Goal: Transaction & Acquisition: Purchase product/service

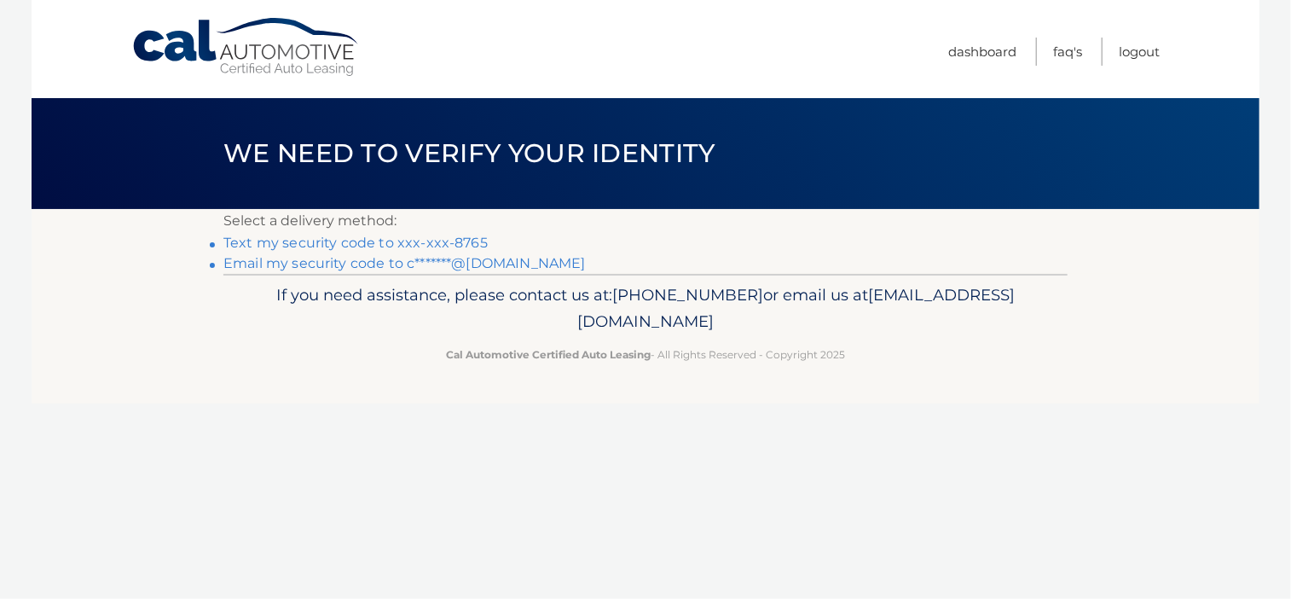
click at [407, 245] on link "Text my security code to xxx-xxx-8765" at bounding box center [355, 243] width 264 height 16
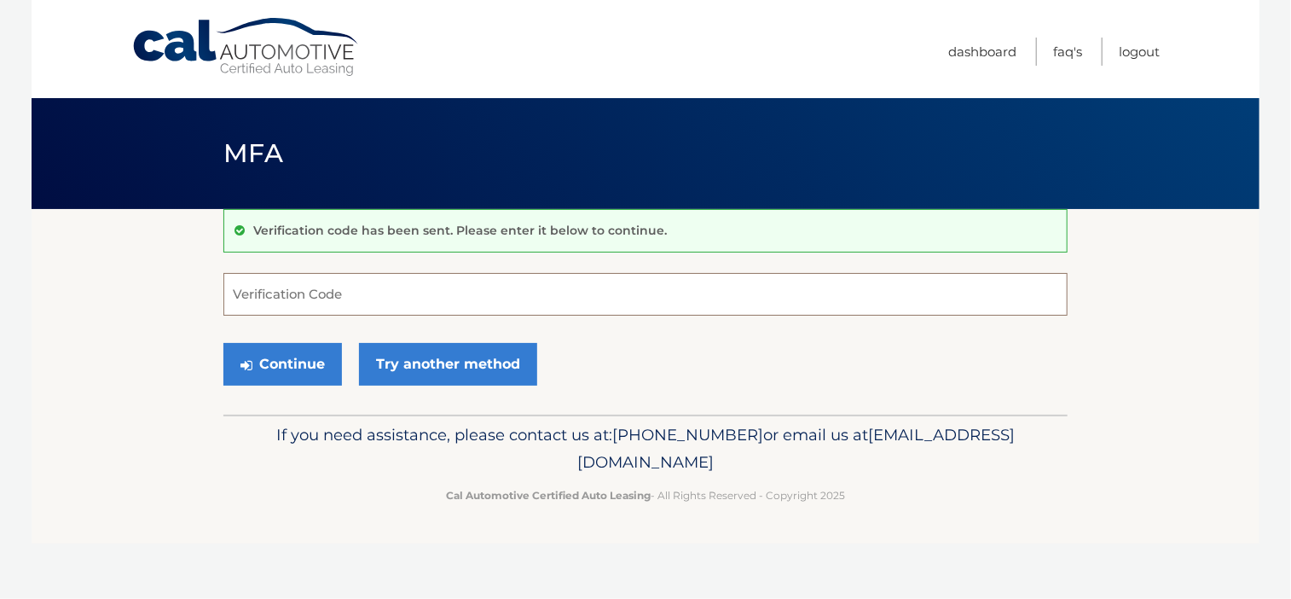
click at [297, 294] on input "Verification Code" at bounding box center [645, 294] width 844 height 43
type input "430103"
click at [265, 378] on button "Continue" at bounding box center [282, 364] width 119 height 43
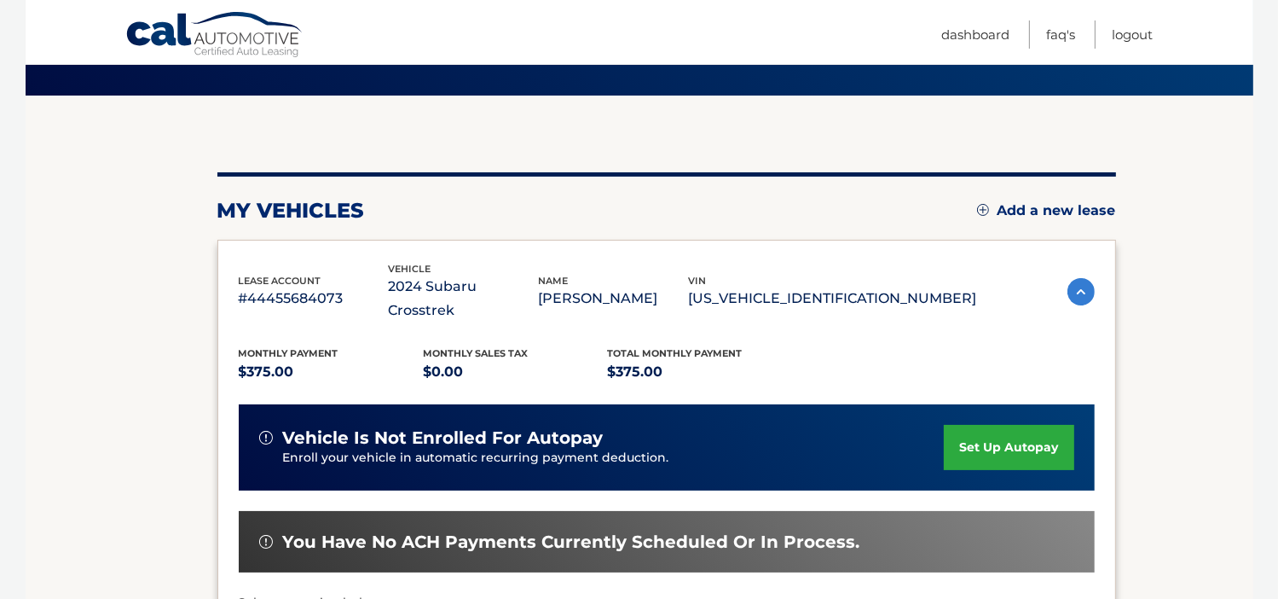
scroll to position [227, 0]
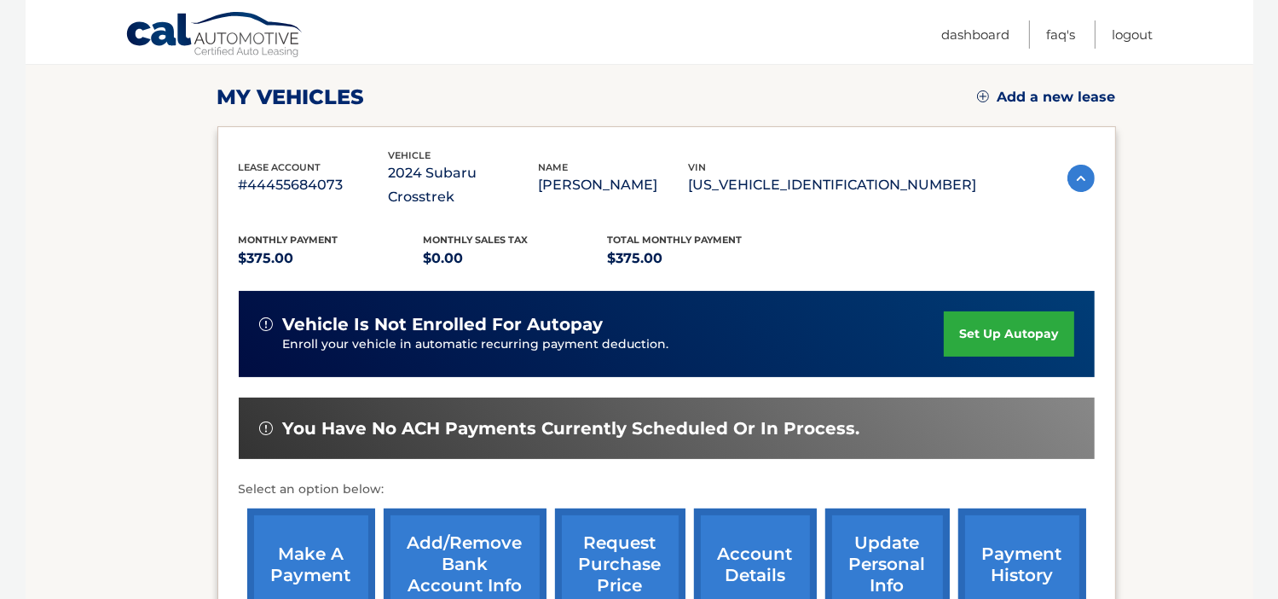
click at [293, 523] on link "make a payment" at bounding box center [311, 564] width 128 height 112
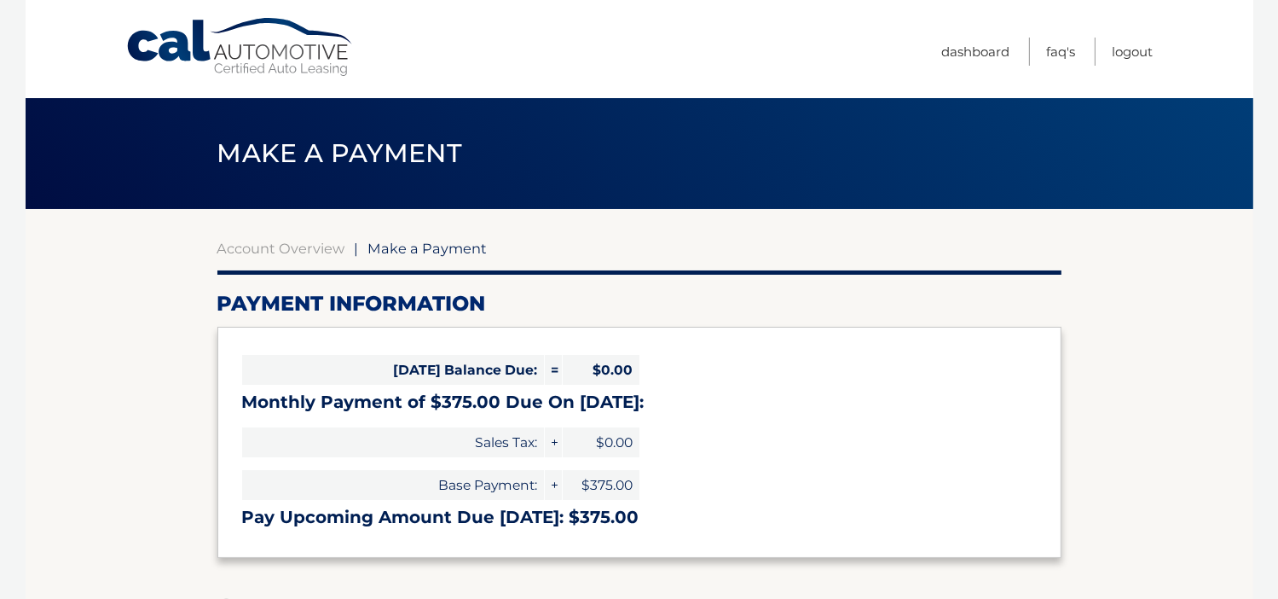
select select "Y2ZlMGQ0MTEtNDMzYy00ZWFiLTg1YzYtMjRjYTYwMTRlNTg4"
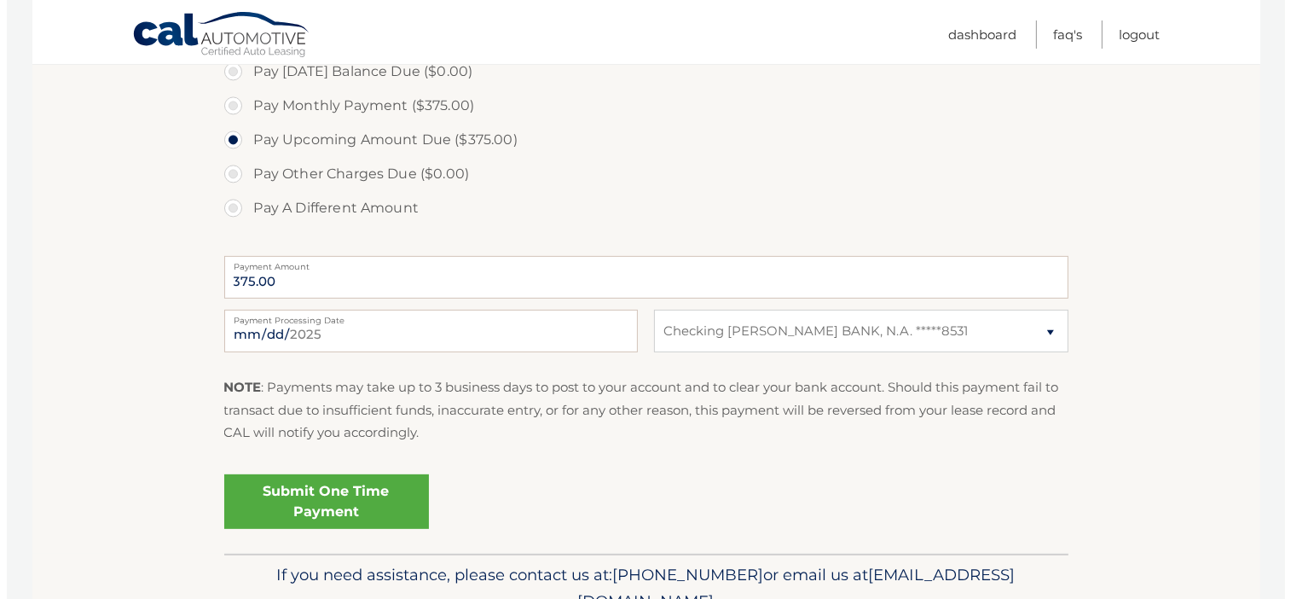
scroll to position [568, 0]
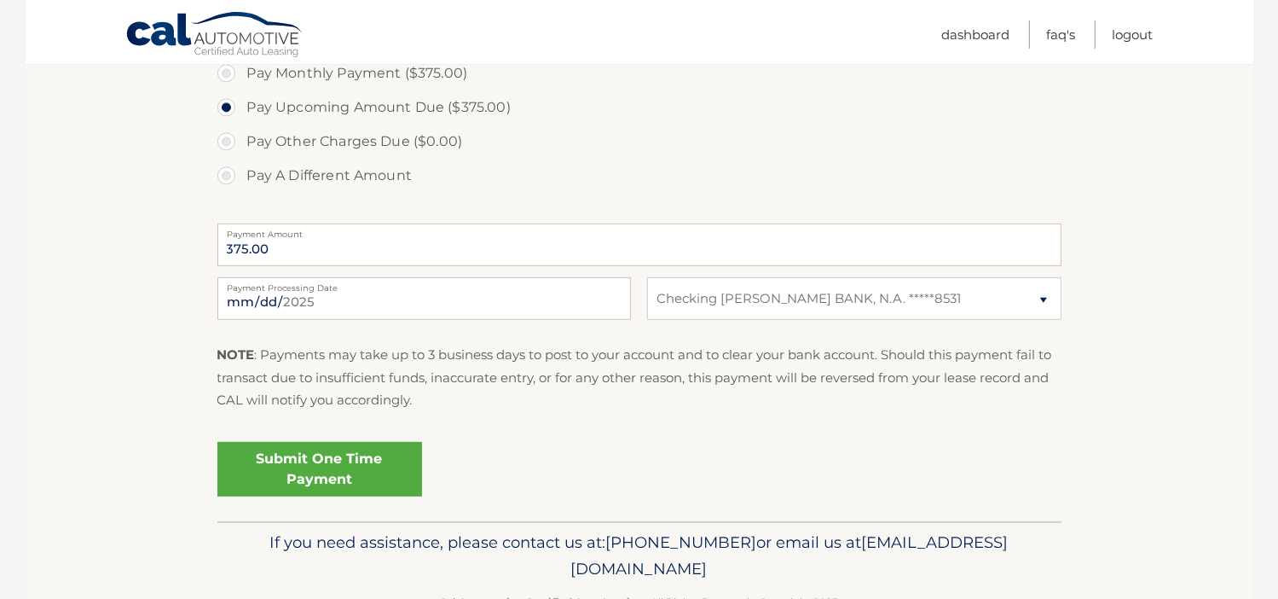
click at [353, 466] on link "Submit One Time Payment" at bounding box center [319, 469] width 205 height 55
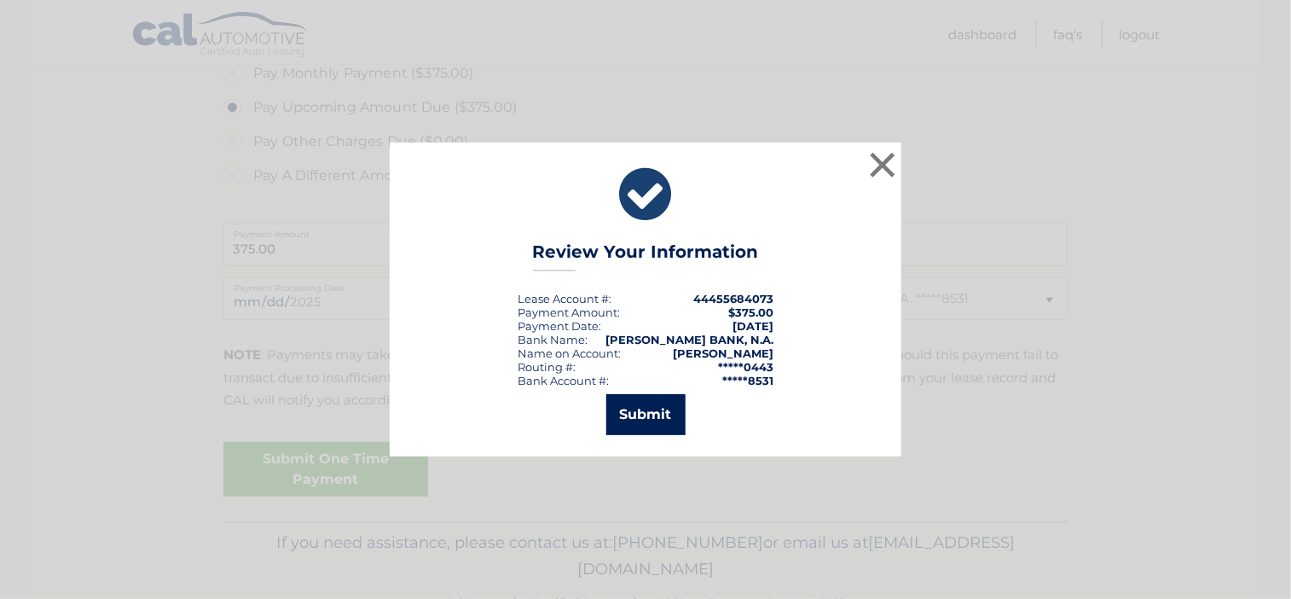
click at [638, 408] on button "Submit" at bounding box center [645, 414] width 79 height 41
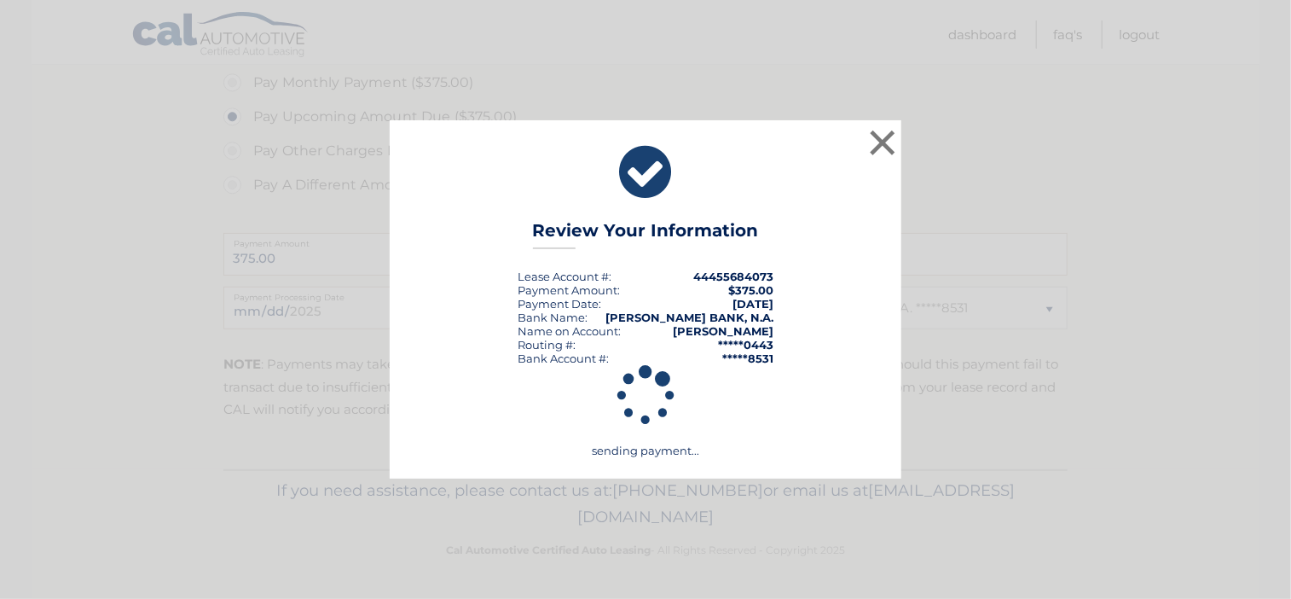
scroll to position [557, 0]
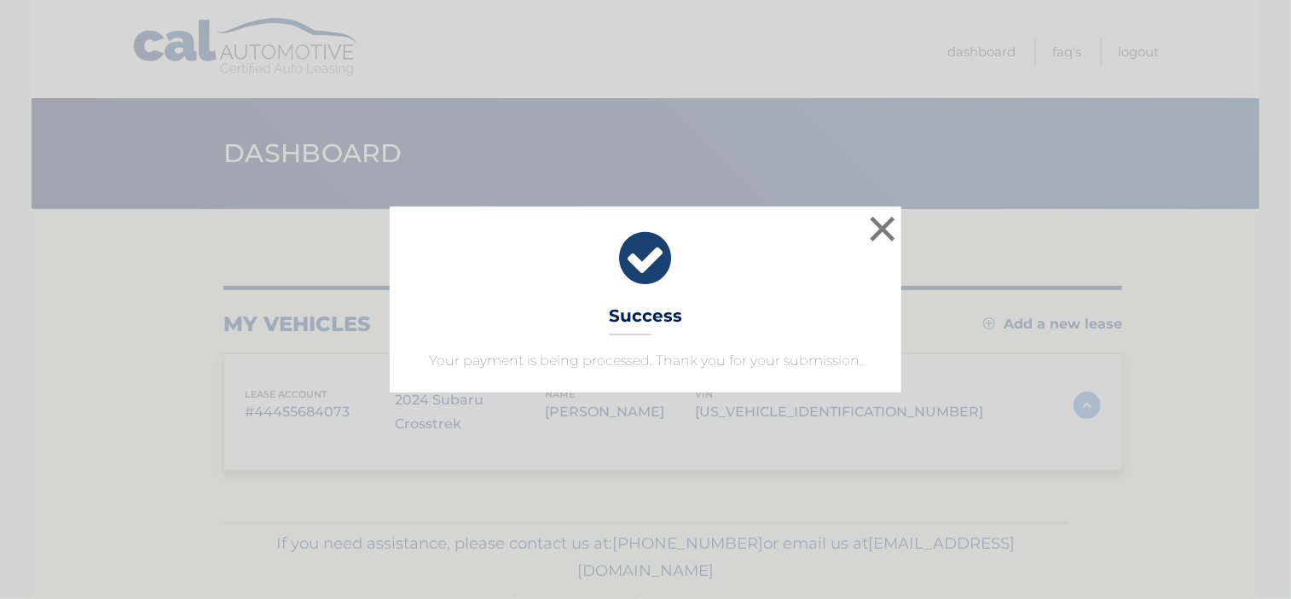
click at [1026, 395] on body "× Success Your payment is being processed. Thank you for your submission. Loadi…" at bounding box center [645, 299] width 1291 height 599
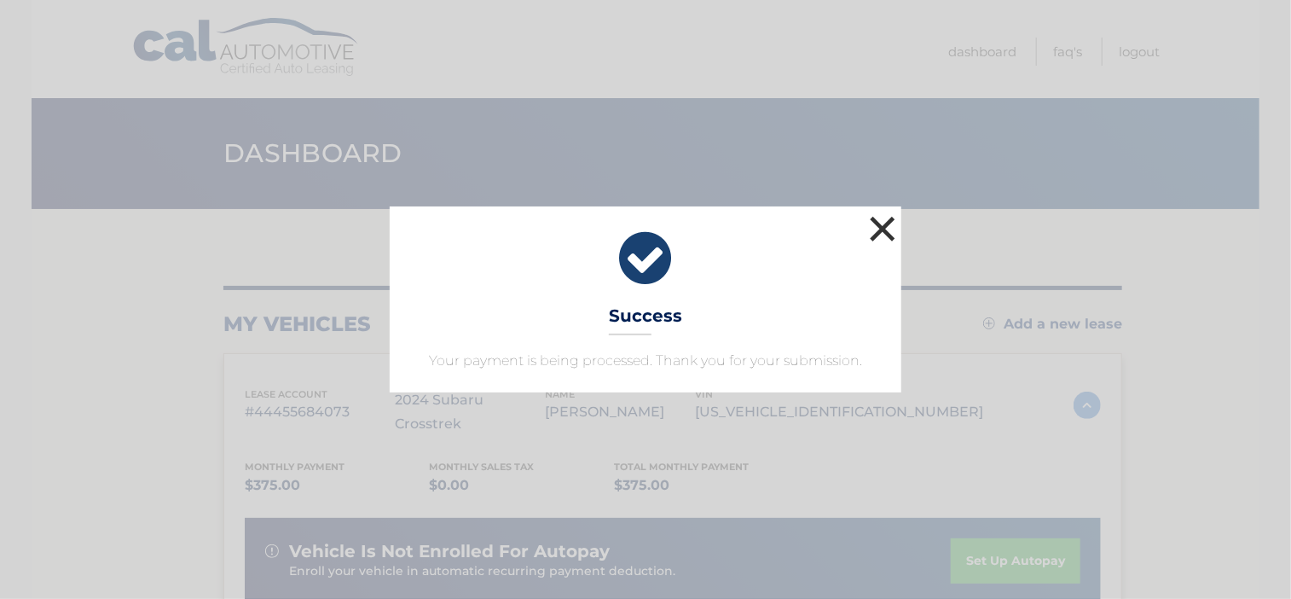
click at [875, 233] on button "×" at bounding box center [883, 228] width 34 height 34
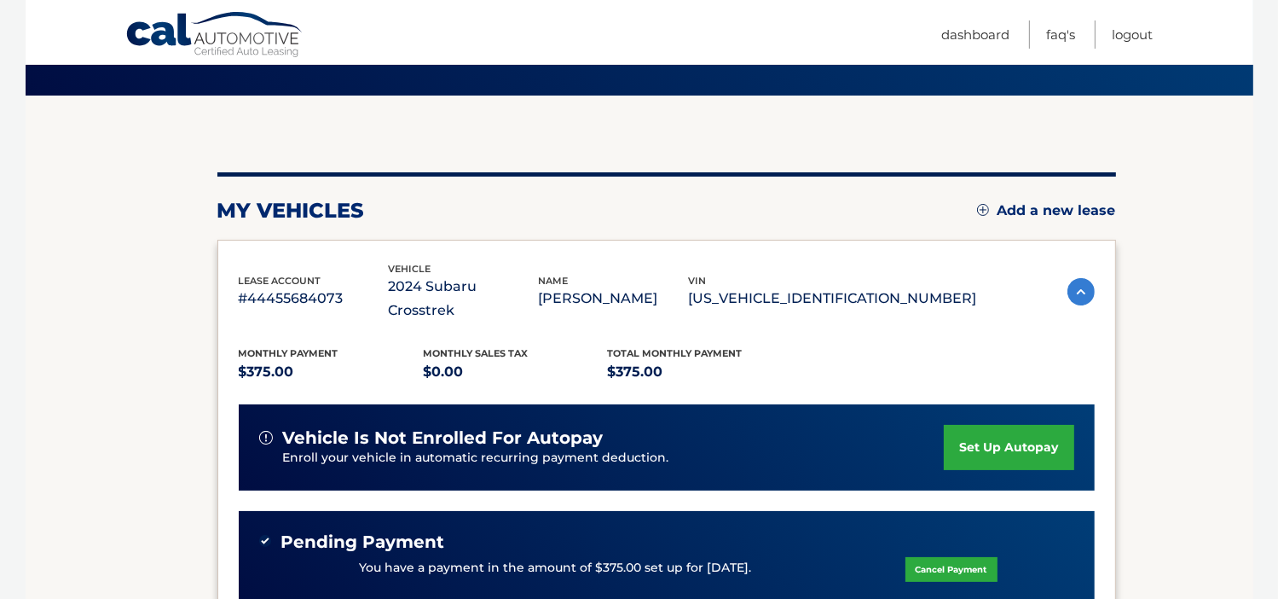
scroll to position [455, 0]
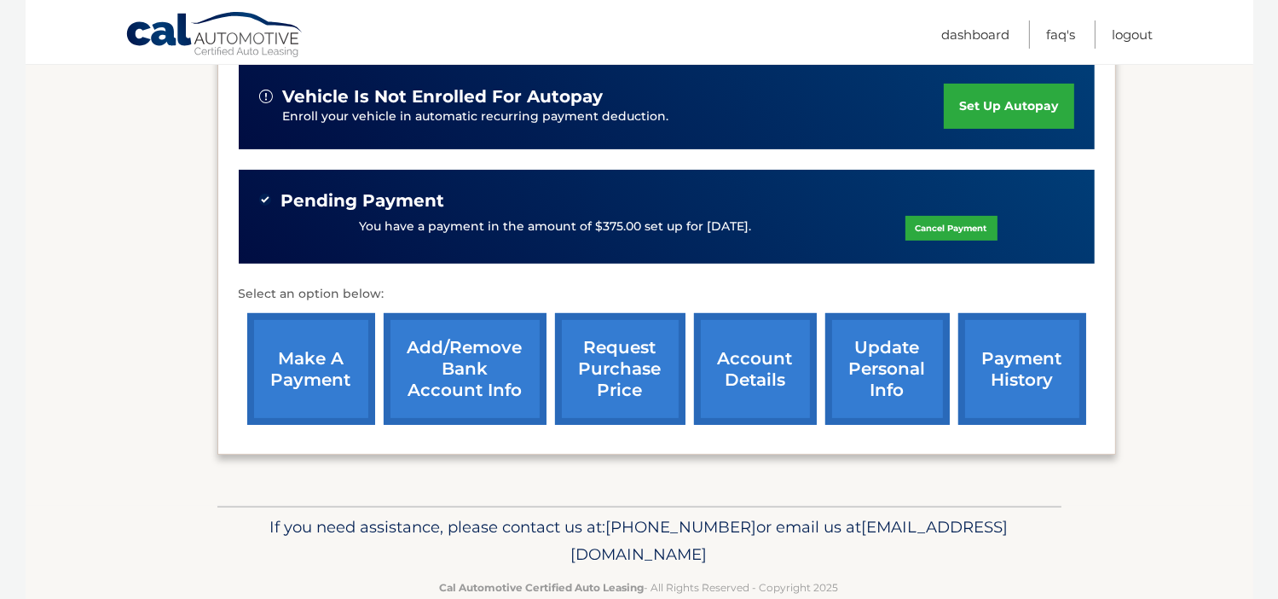
click at [1027, 352] on link "payment history" at bounding box center [1023, 369] width 128 height 112
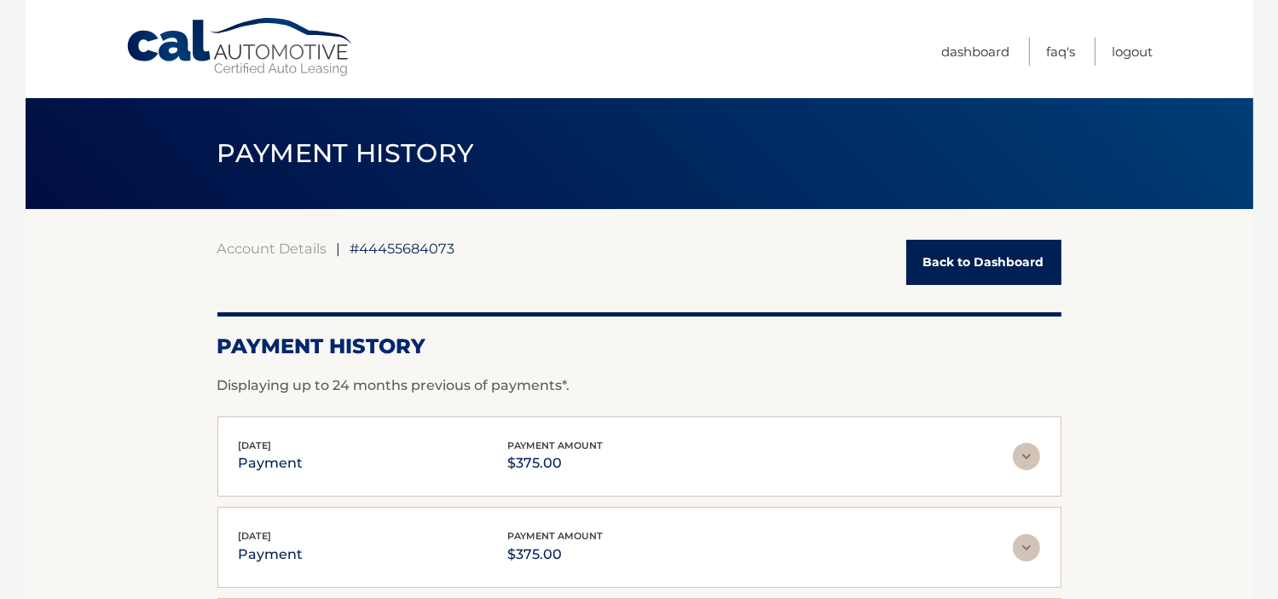
click at [1034, 451] on img at bounding box center [1026, 456] width 27 height 27
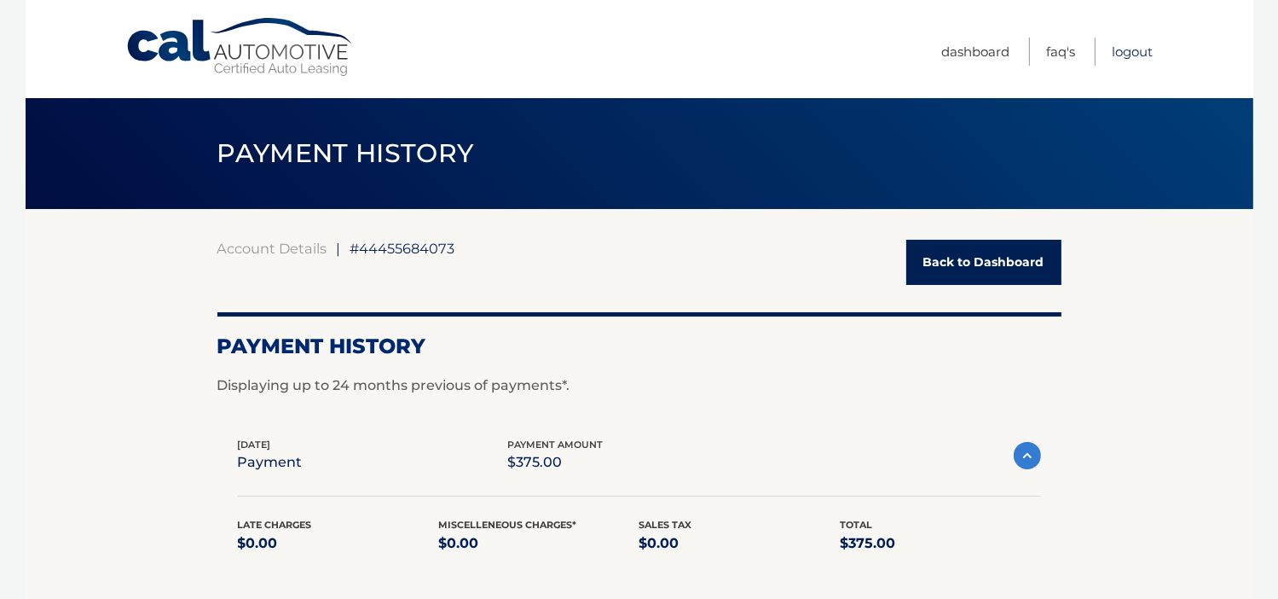
click at [1129, 56] on link "Logout" at bounding box center [1133, 52] width 41 height 28
